Goal: Task Accomplishment & Management: Complete application form

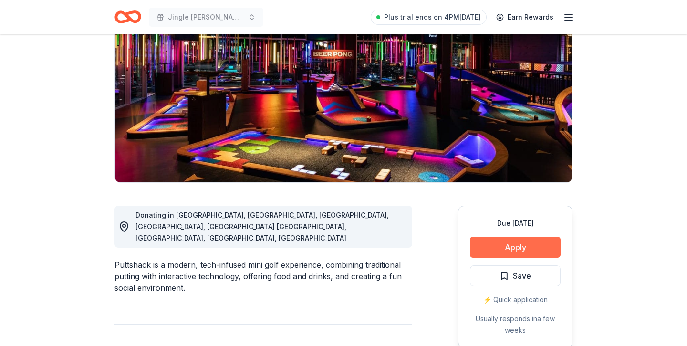
scroll to position [107, 0]
click at [494, 246] on button "Apply" at bounding box center [515, 247] width 91 height 21
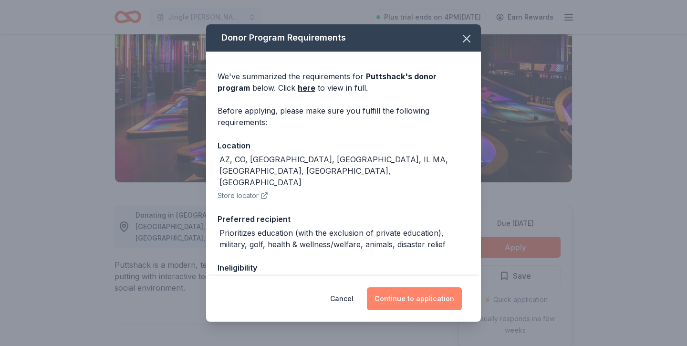
click at [435, 299] on button "Continue to application" at bounding box center [414, 298] width 95 height 23
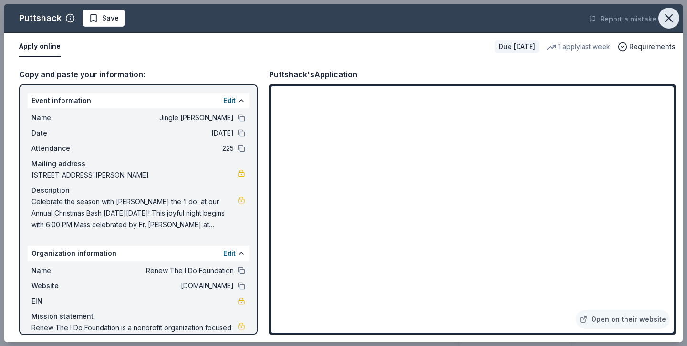
click at [668, 21] on icon "button" at bounding box center [668, 17] width 13 height 13
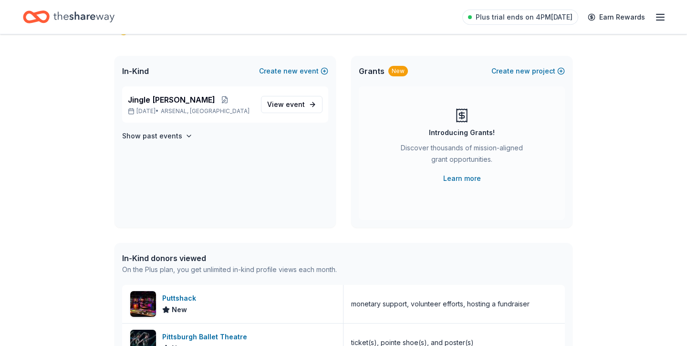
scroll to position [4, 0]
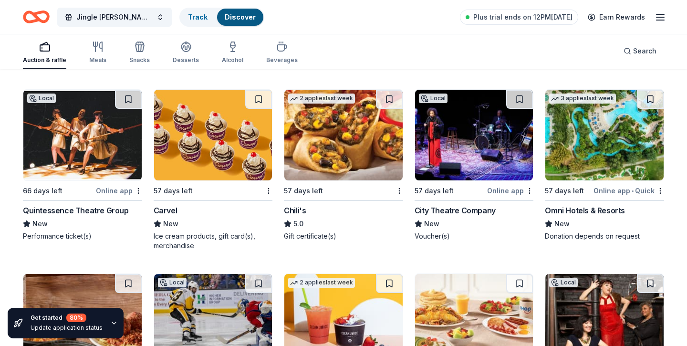
scroll to position [5874, 0]
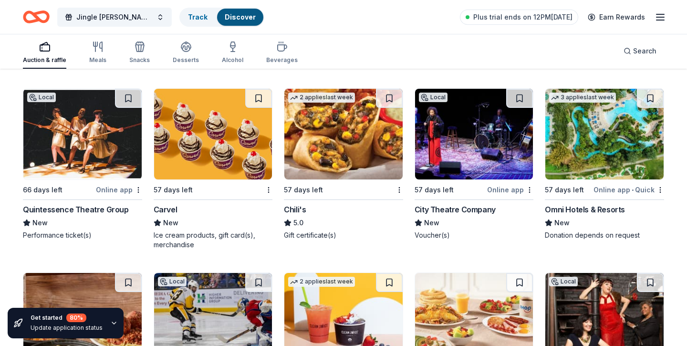
click at [466, 166] on img at bounding box center [474, 134] width 118 height 91
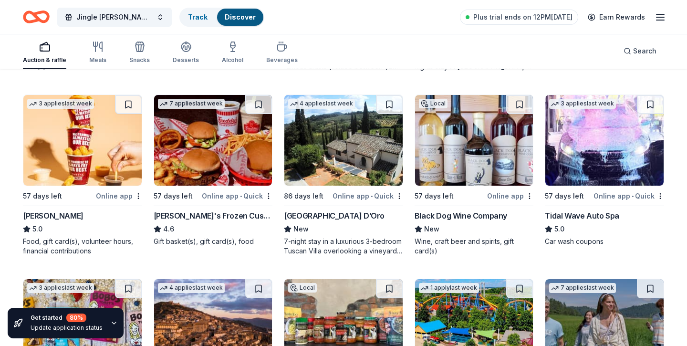
scroll to position [987, 0]
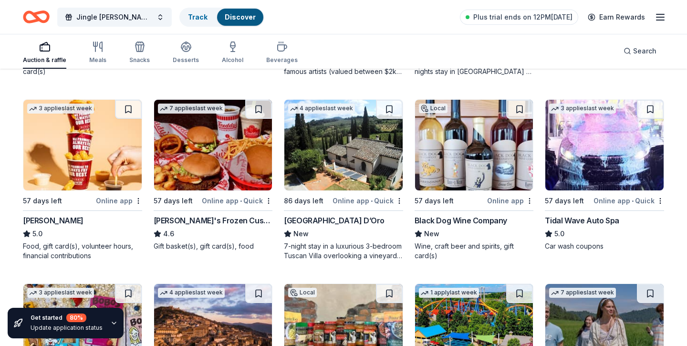
click at [352, 142] on img at bounding box center [343, 145] width 118 height 91
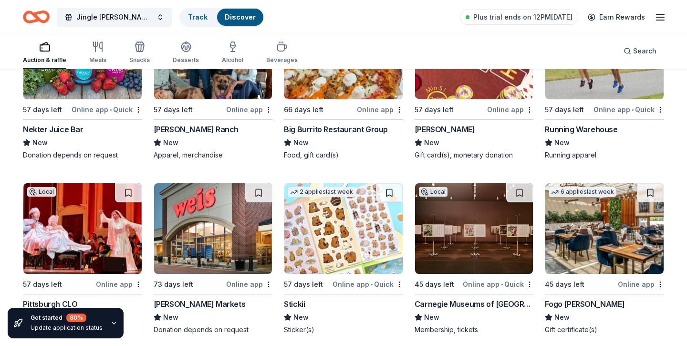
scroll to position [3126, 0]
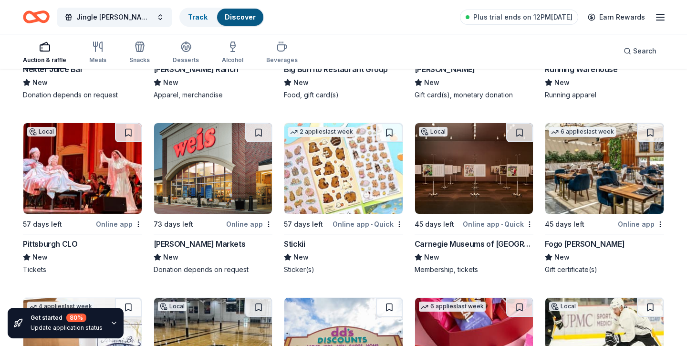
click at [80, 161] on img at bounding box center [82, 168] width 118 height 91
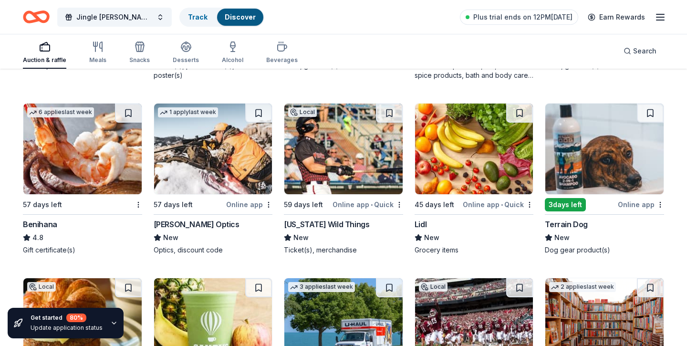
scroll to position [4040, 0]
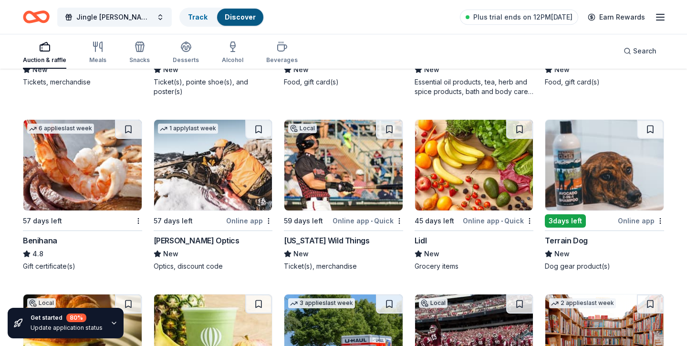
click at [94, 143] on img at bounding box center [82, 165] width 118 height 91
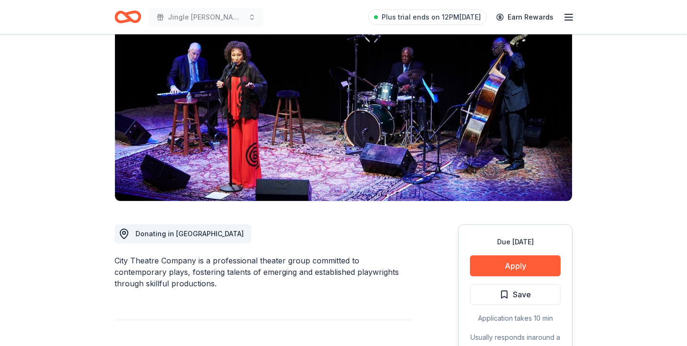
scroll to position [175, 0]
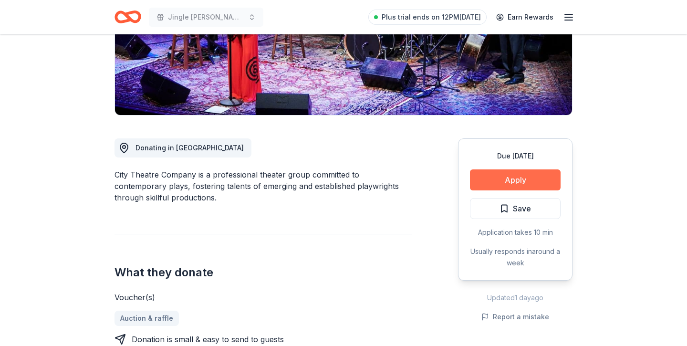
click at [524, 182] on button "Apply" at bounding box center [515, 179] width 91 height 21
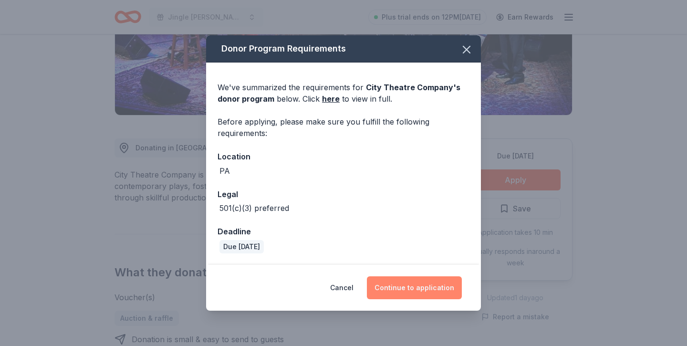
click at [413, 286] on button "Continue to application" at bounding box center [414, 287] width 95 height 23
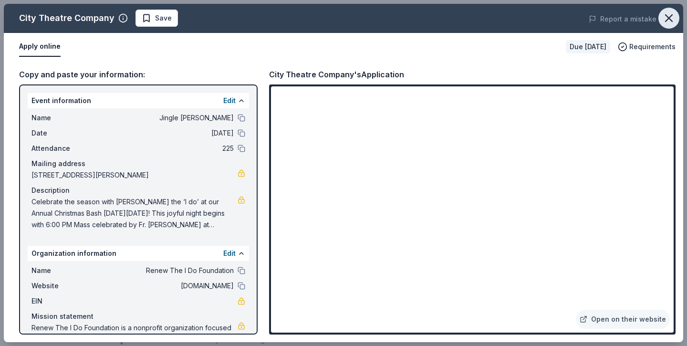
click at [671, 17] on icon "button" at bounding box center [668, 17] width 13 height 13
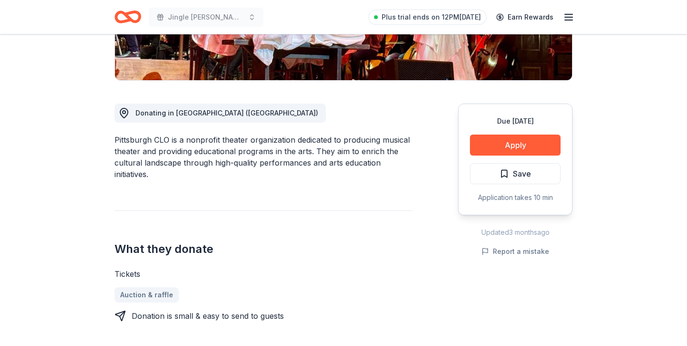
scroll to position [213, 0]
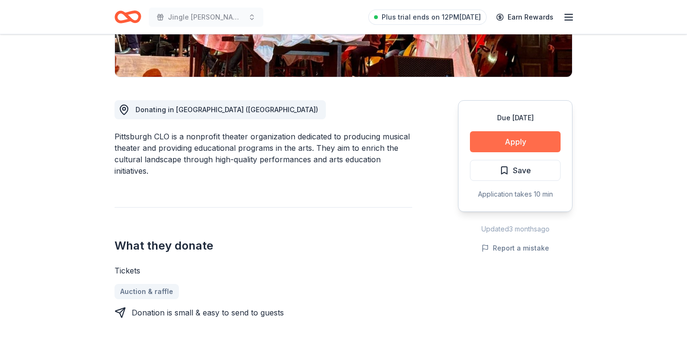
click at [494, 141] on button "Apply" at bounding box center [515, 141] width 91 height 21
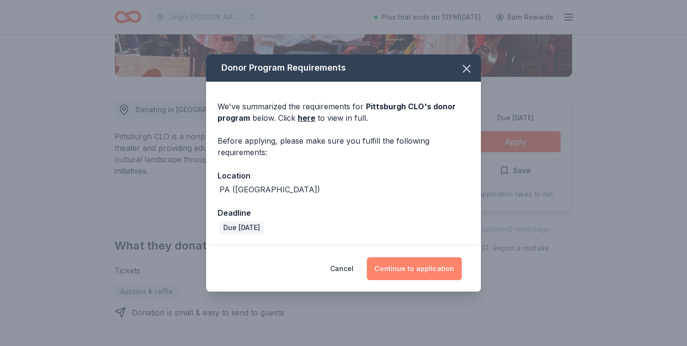
click at [400, 263] on button "Continue to application" at bounding box center [414, 268] width 95 height 23
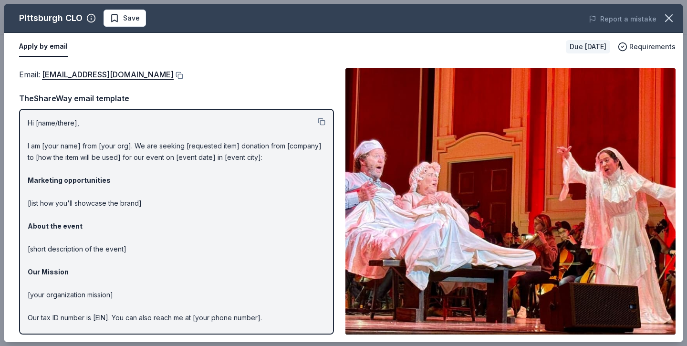
scroll to position [0, 0]
click at [670, 23] on icon "button" at bounding box center [668, 17] width 13 height 13
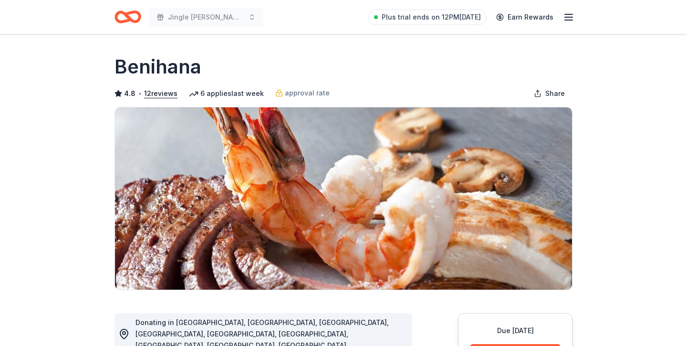
scroll to position [95, 0]
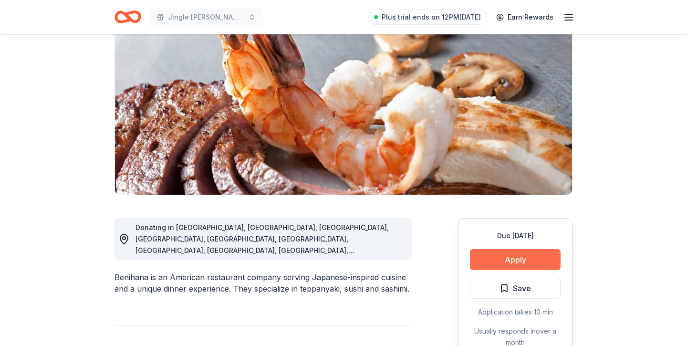
click at [489, 260] on button "Apply" at bounding box center [515, 259] width 91 height 21
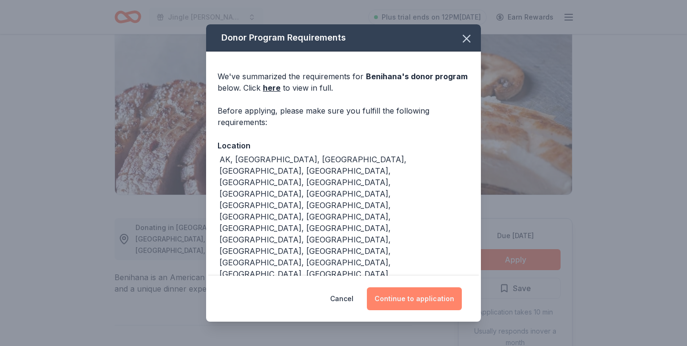
click at [401, 300] on button "Continue to application" at bounding box center [414, 298] width 95 height 23
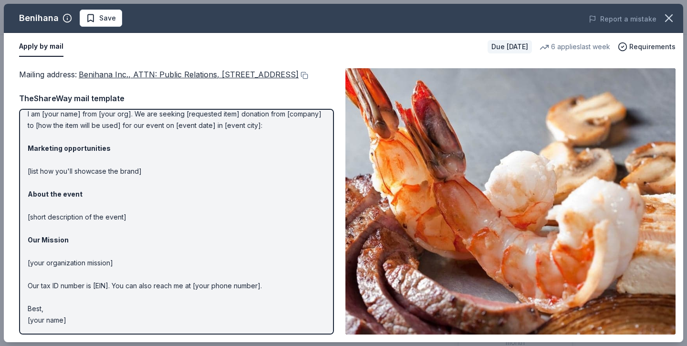
scroll to position [44, 0]
click at [668, 14] on icon "button" at bounding box center [668, 17] width 13 height 13
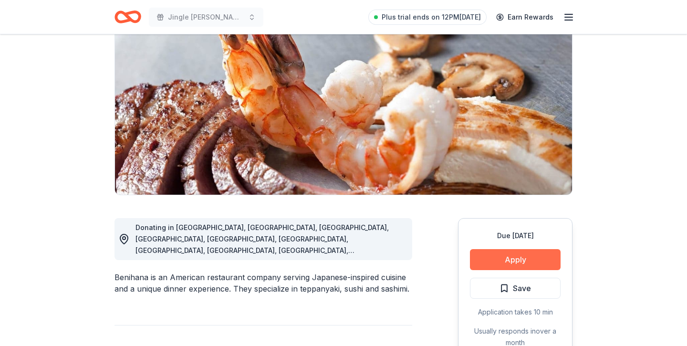
click at [513, 257] on button "Apply" at bounding box center [515, 259] width 91 height 21
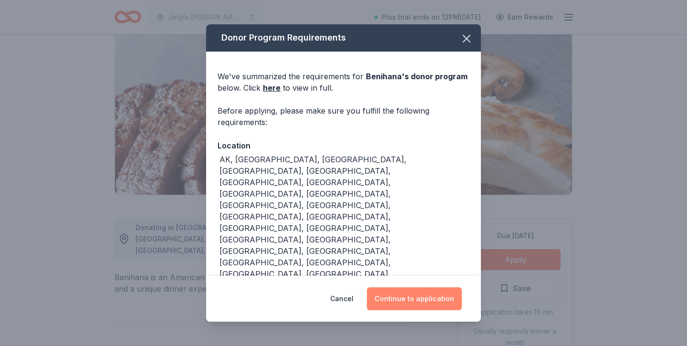
click at [422, 302] on button "Continue to application" at bounding box center [414, 298] width 95 height 23
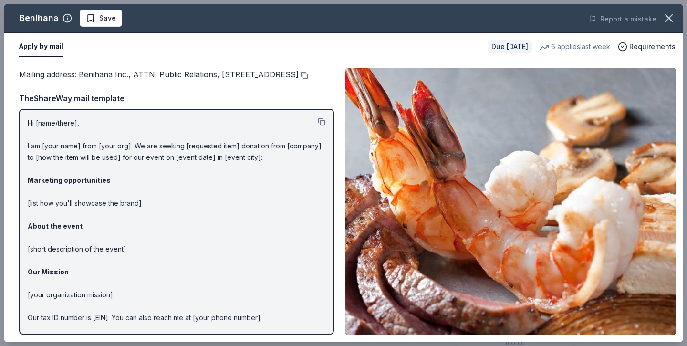
drag, startPoint x: 29, startPoint y: 133, endPoint x: 124, endPoint y: 181, distance: 107.1
click at [124, 181] on p "Hi [name/there], I am [your name] from [your org]. We are seeking [requested it…" at bounding box center [177, 237] width 298 height 240
click at [321, 125] on button at bounding box center [322, 122] width 8 height 8
